Goal: Task Accomplishment & Management: Manage account settings

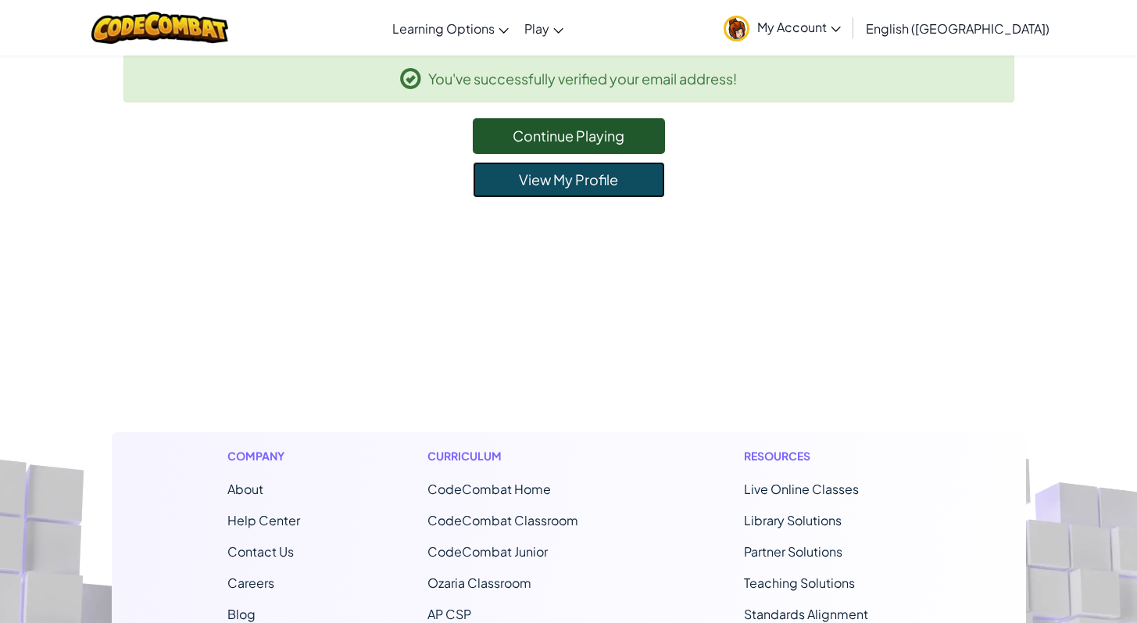
click at [571, 189] on link "View My Profile" at bounding box center [569, 180] width 192 height 36
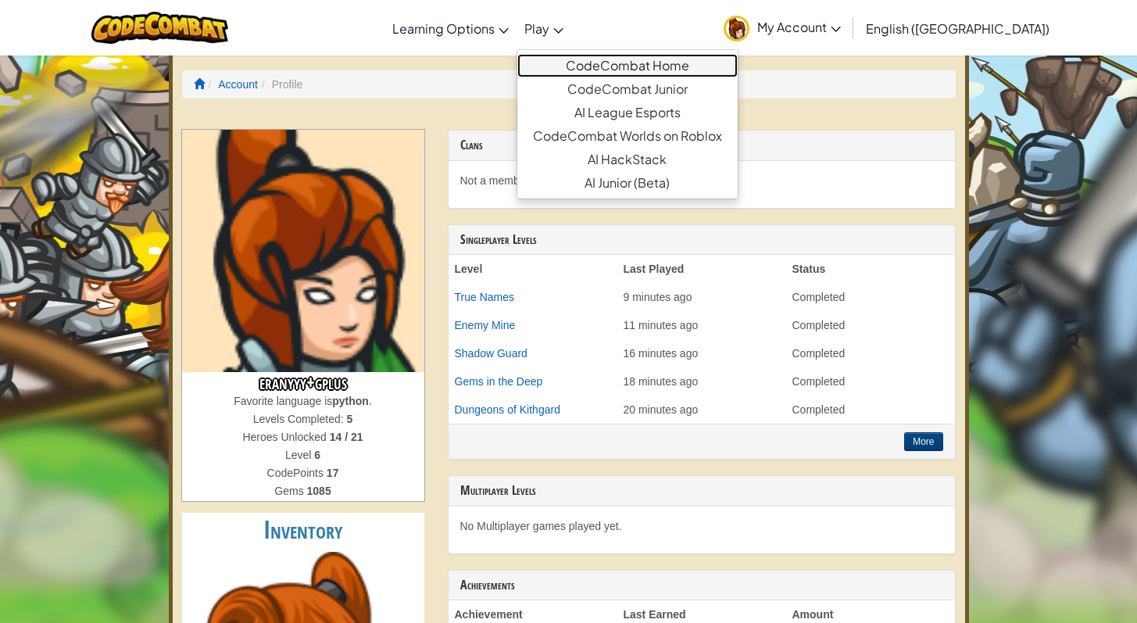
click at [621, 64] on link "CodeCombat Home" at bounding box center [627, 65] width 220 height 23
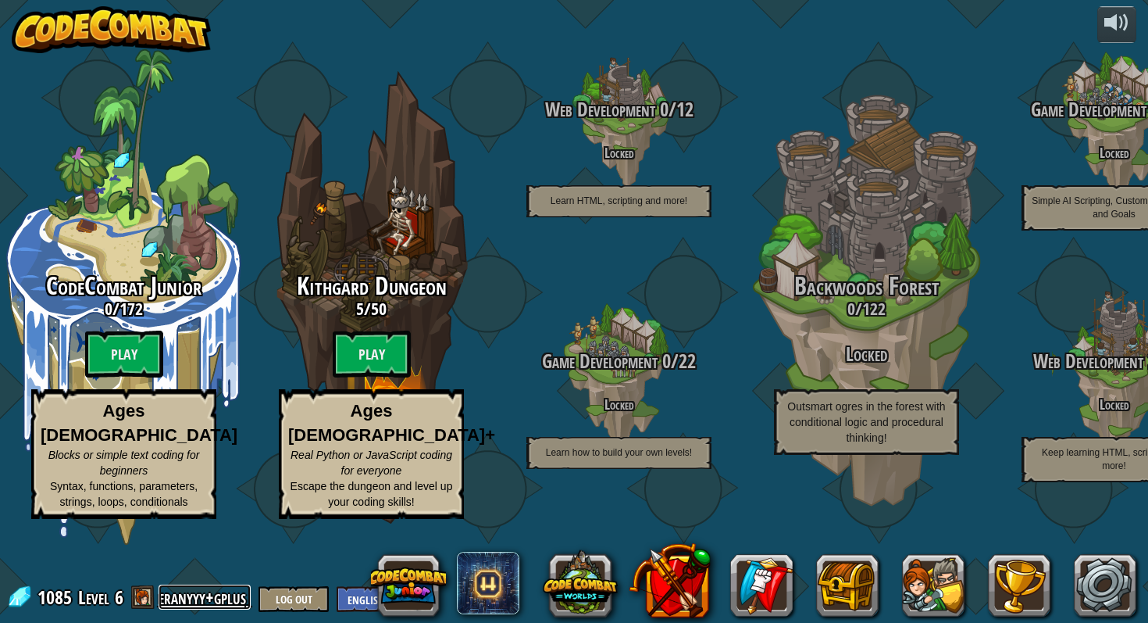
click at [207, 598] on link "eranyyy+gplus" at bounding box center [205, 596] width 92 height 25
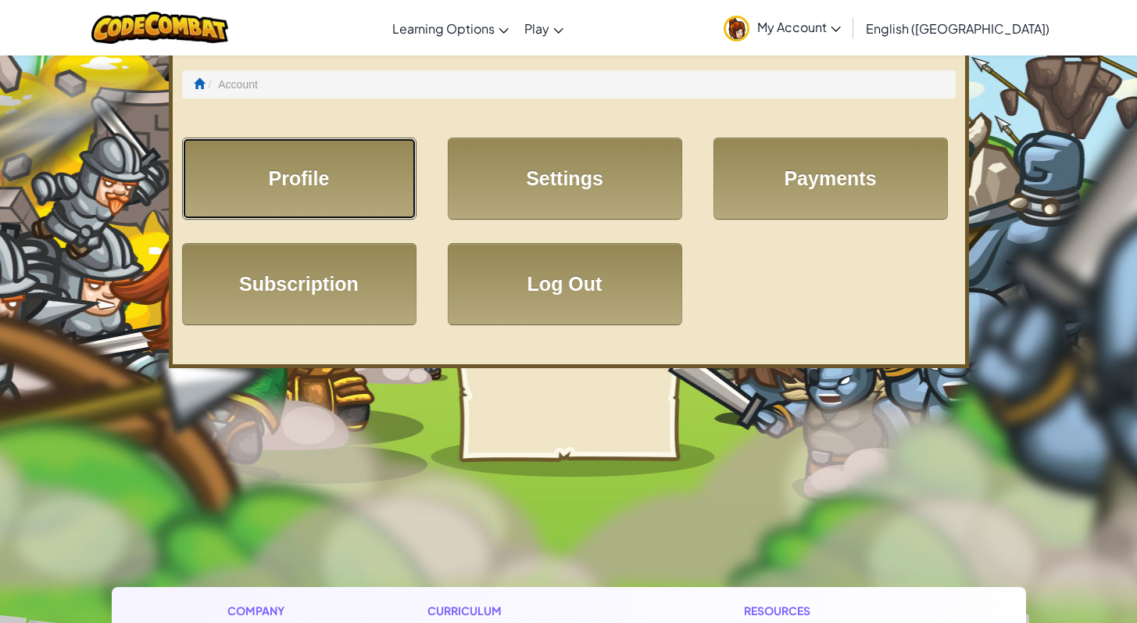
click at [288, 170] on link "Profile" at bounding box center [299, 178] width 234 height 82
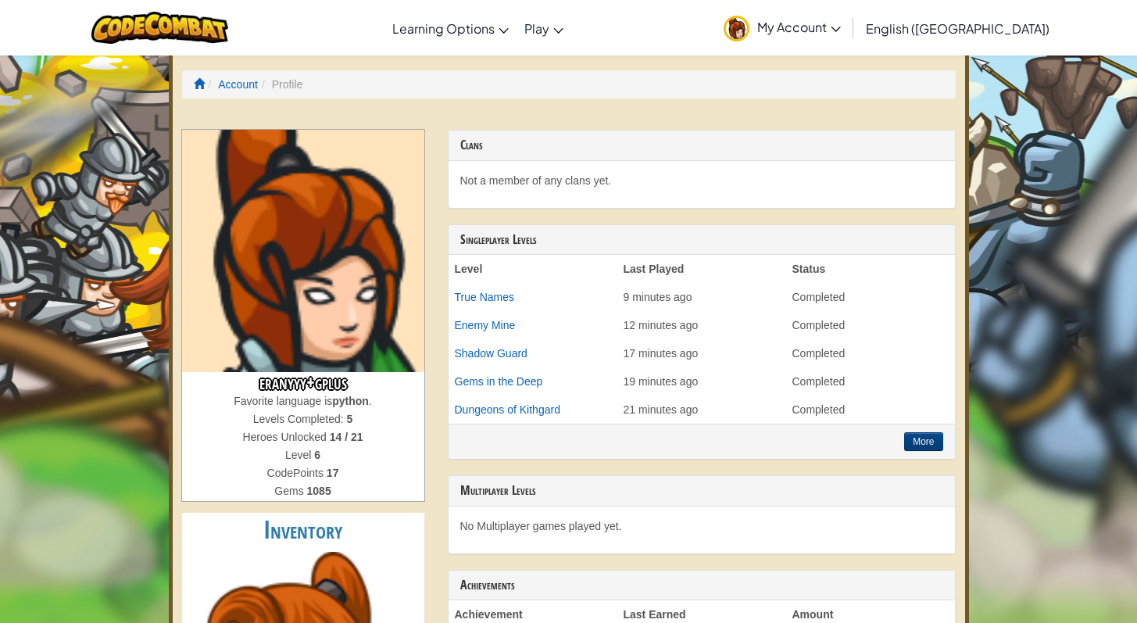
click at [841, 26] on span "My Account" at bounding box center [799, 27] width 84 height 16
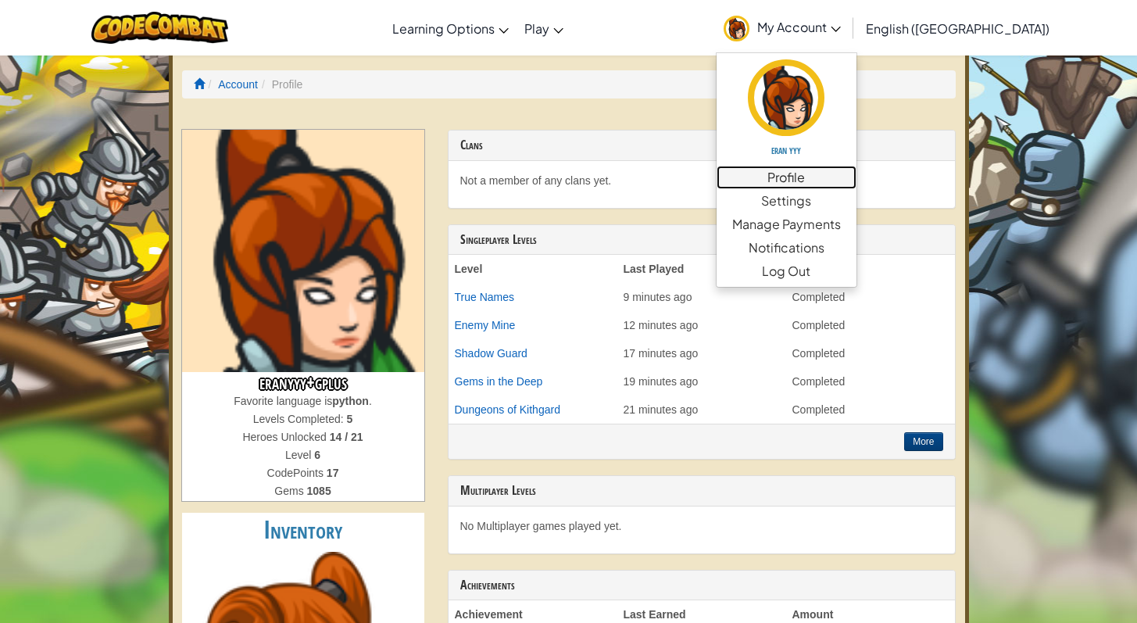
click at [856, 172] on link "Profile" at bounding box center [786, 177] width 140 height 23
click at [856, 195] on link "Settings" at bounding box center [786, 200] width 140 height 23
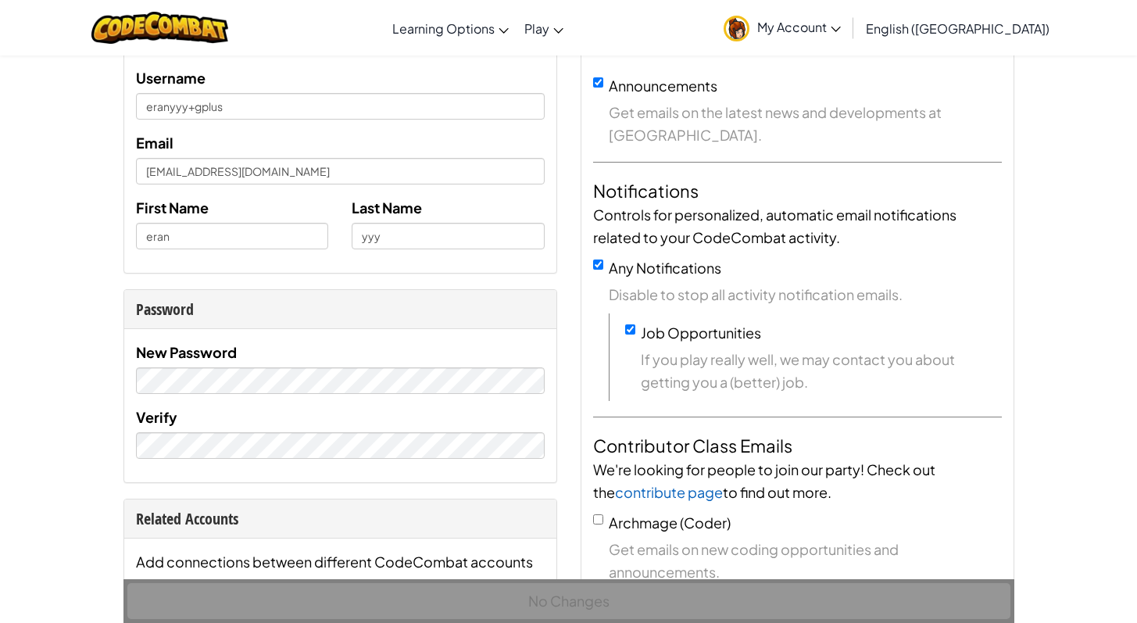
scroll to position [103, 0]
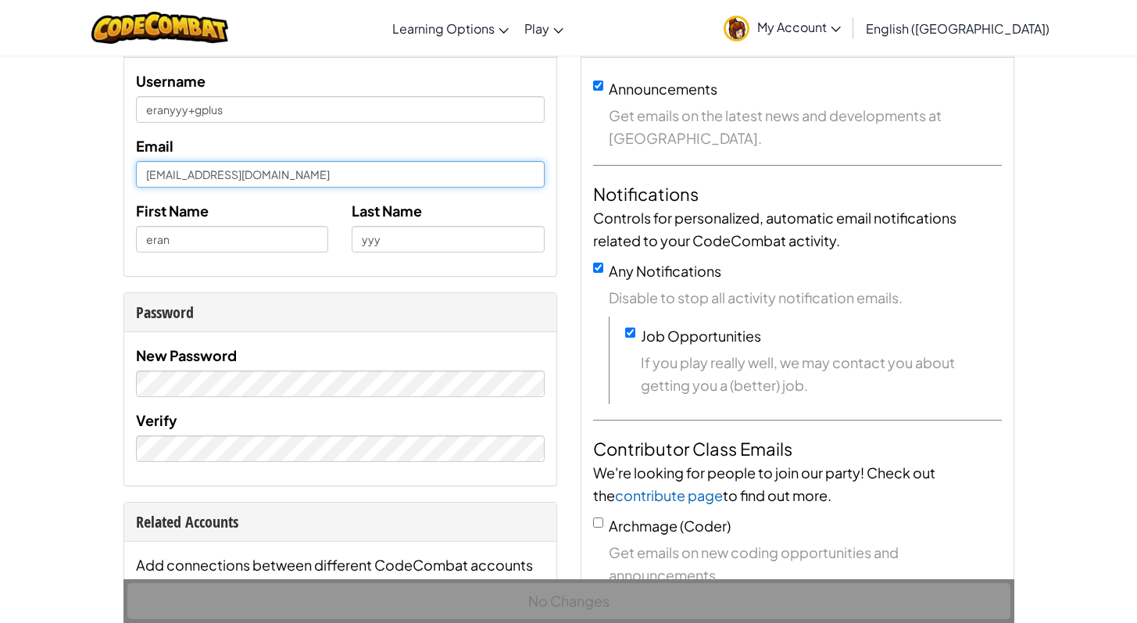
click at [167, 179] on input "[EMAIL_ADDRESS][DOMAIN_NAME]" at bounding box center [340, 174] width 409 height 27
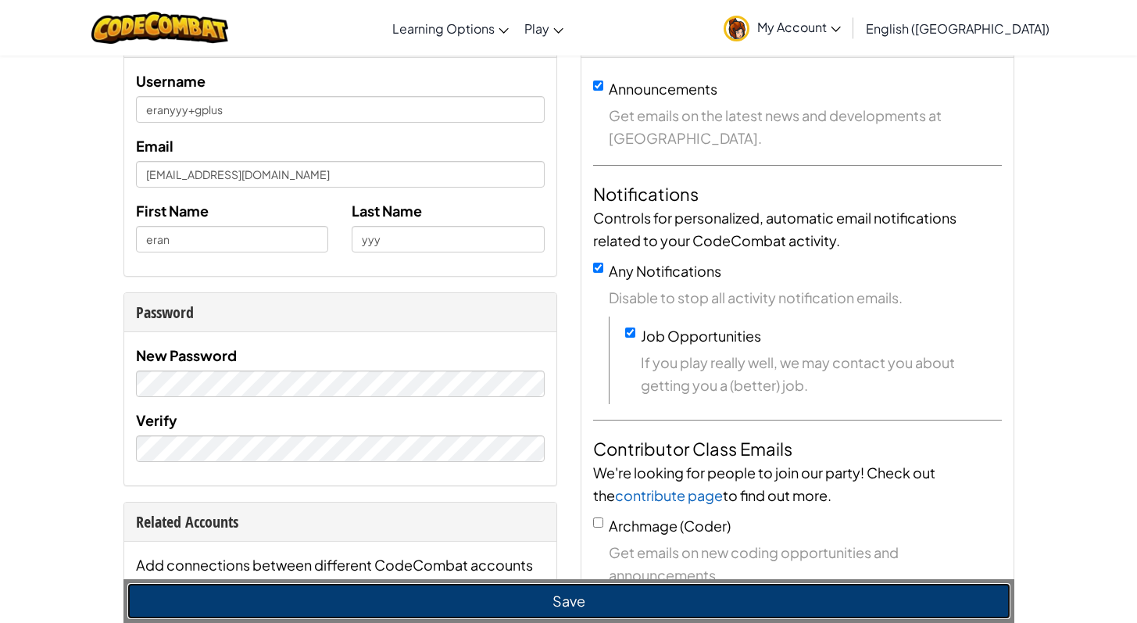
click at [567, 615] on button "Save" at bounding box center [568, 601] width 883 height 36
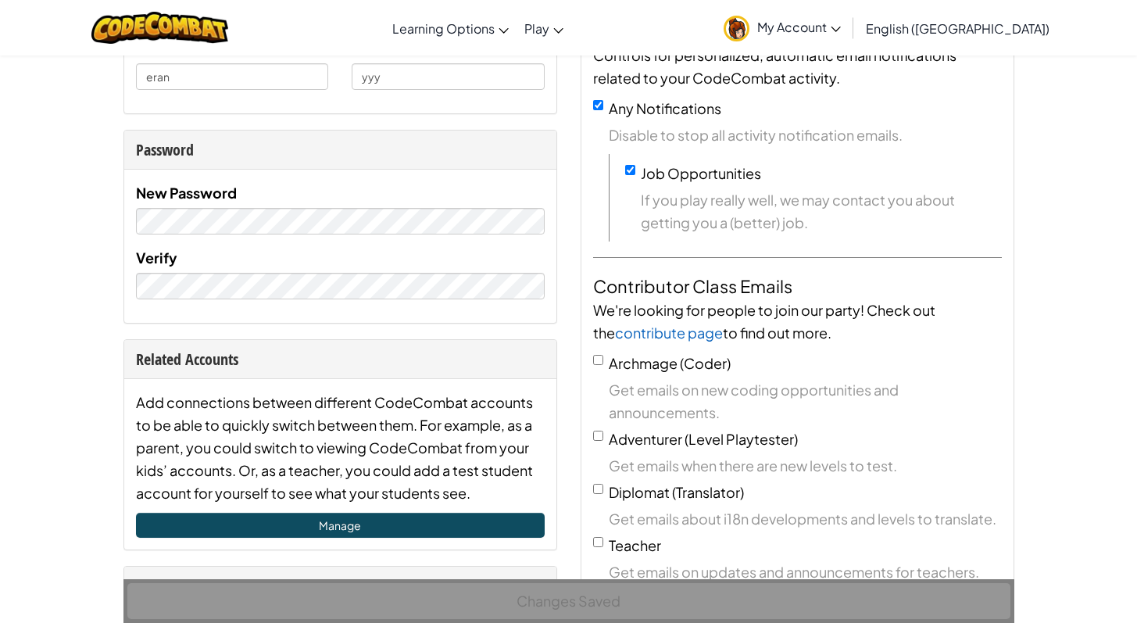
scroll to position [314, 0]
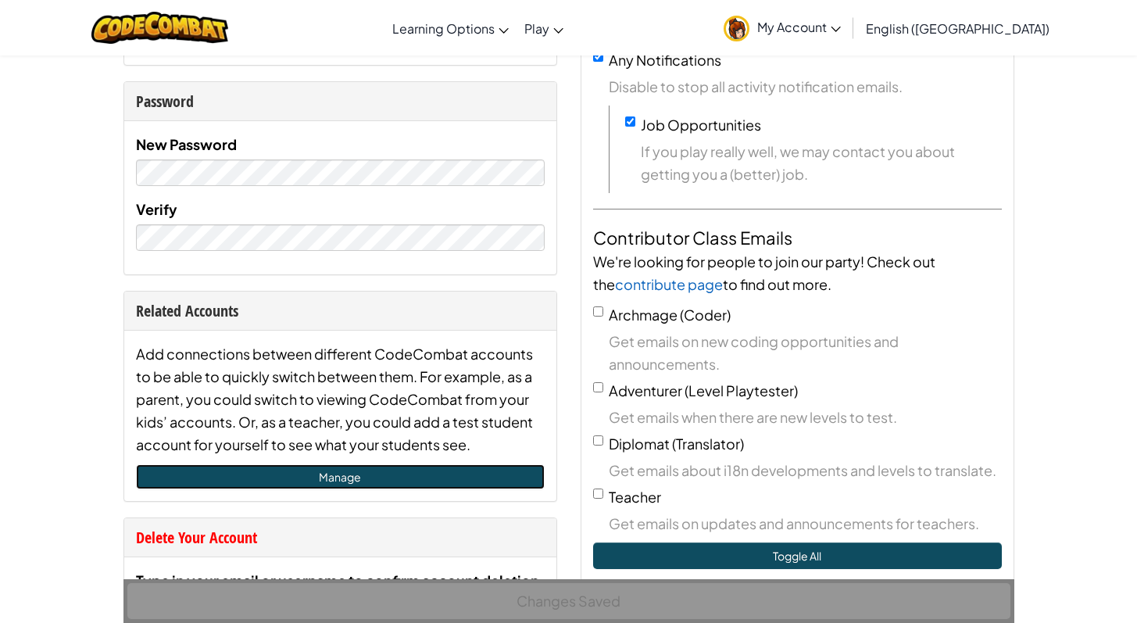
click at [338, 481] on link "Manage" at bounding box center [340, 476] width 409 height 25
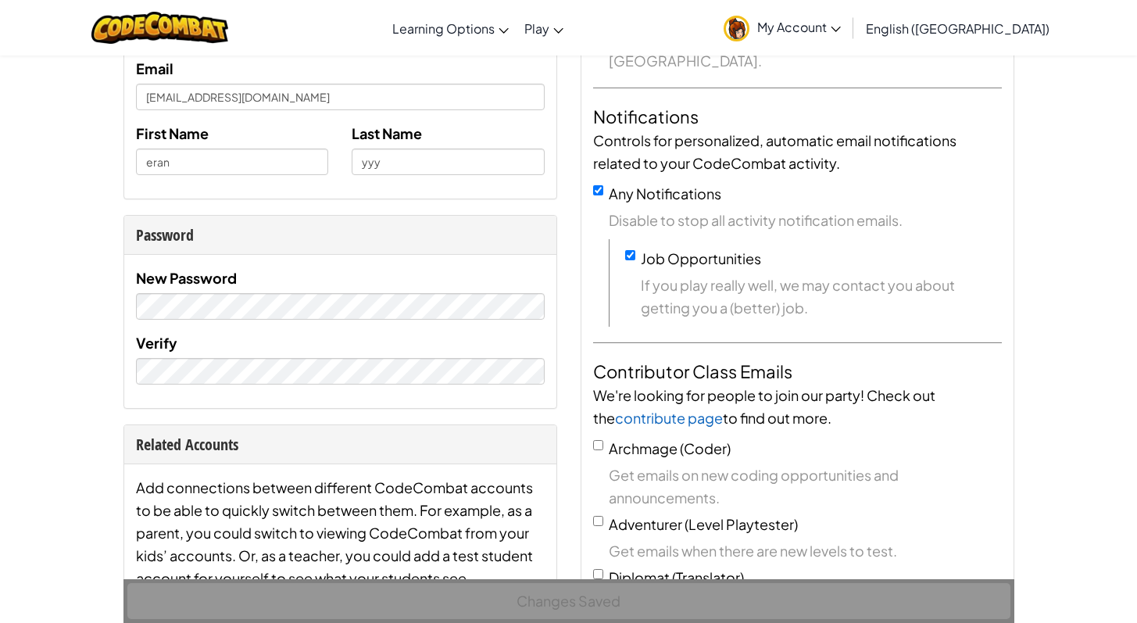
scroll to position [180, 0]
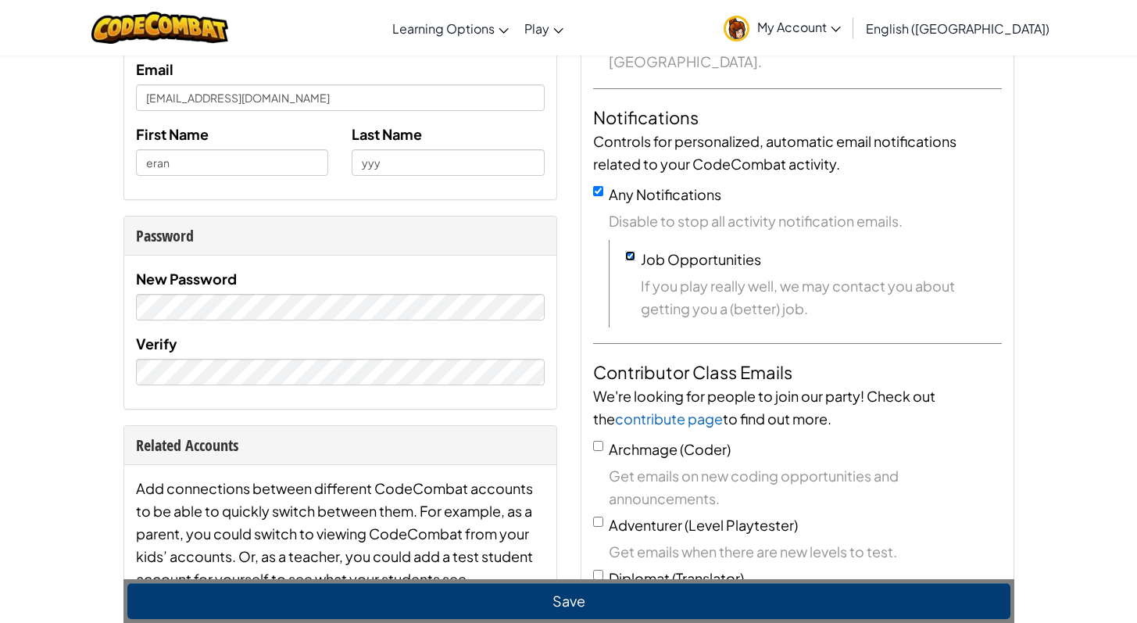
click at [631, 254] on input "Job Opportunities" at bounding box center [630, 256] width 10 height 10
checkbox input "false"
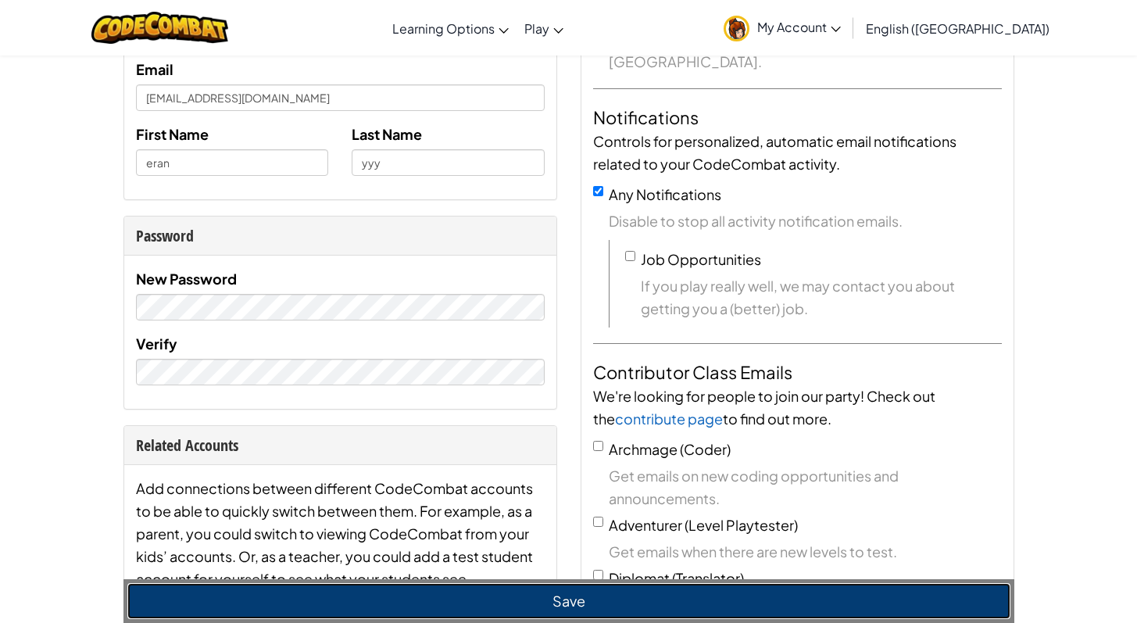
click at [569, 599] on button "Save" at bounding box center [568, 601] width 883 height 36
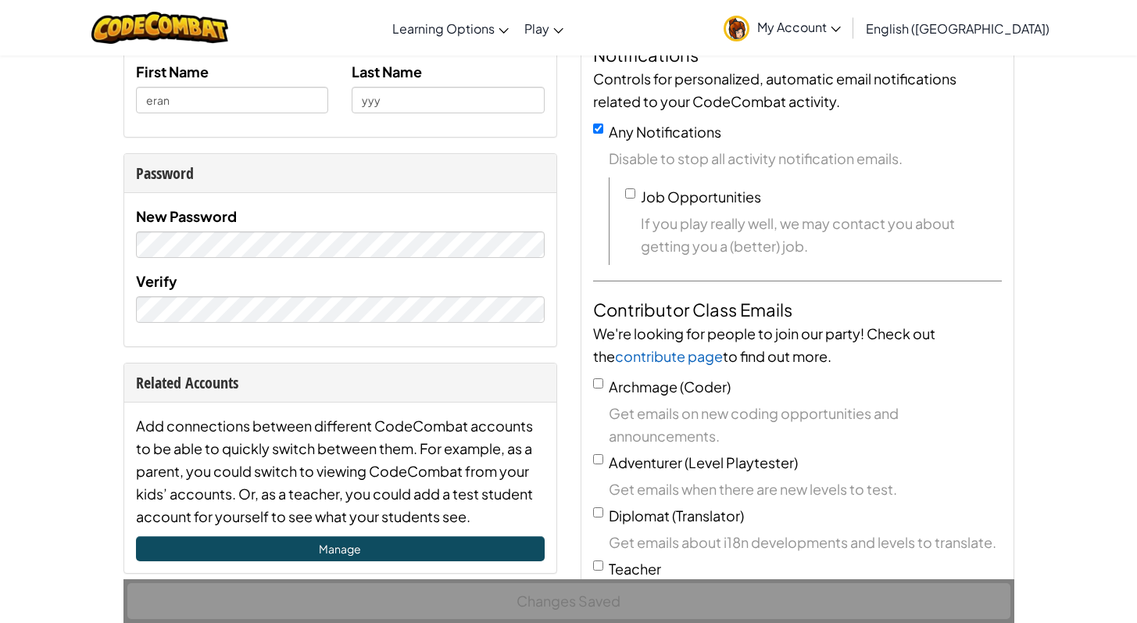
scroll to position [0, 0]
